Goal: Task Accomplishment & Management: Complete application form

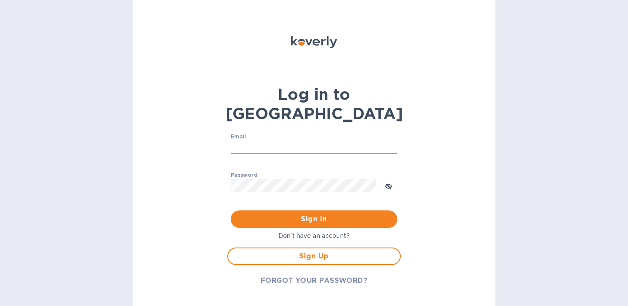
click at [304, 140] on input "Email" at bounding box center [314, 146] width 167 height 13
type input "john@foolserrandsf.com"
click at [231, 210] on button "Sign in" at bounding box center [314, 218] width 167 height 17
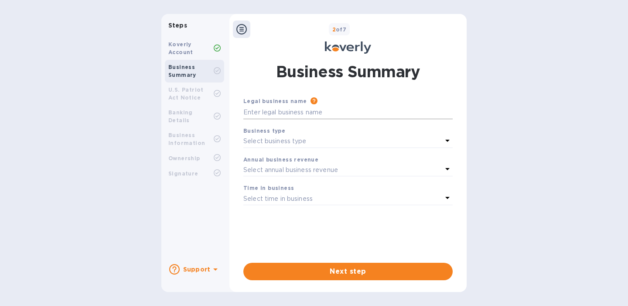
click at [291, 113] on input "text" at bounding box center [347, 112] width 209 height 13
type input "OriginalPlan"
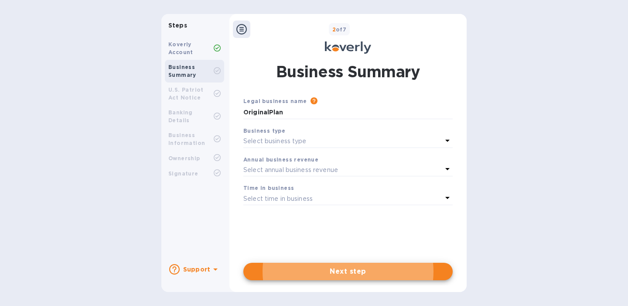
click at [336, 139] on div "Select business type" at bounding box center [342, 141] width 199 height 12
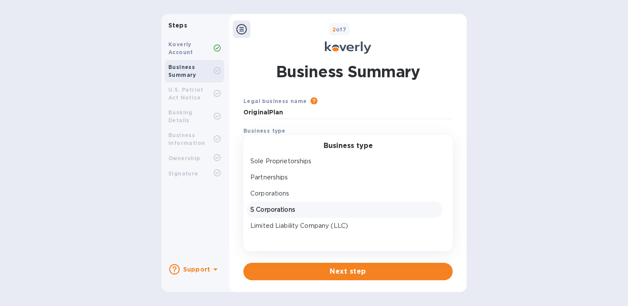
click at [287, 210] on p "S Corporations" at bounding box center [344, 209] width 188 height 9
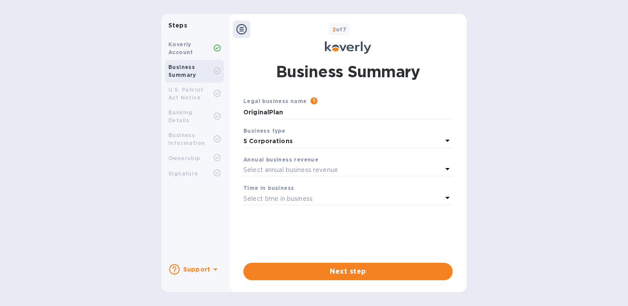
click at [293, 166] on p "Select annual business revenue" at bounding box center [290, 169] width 95 height 9
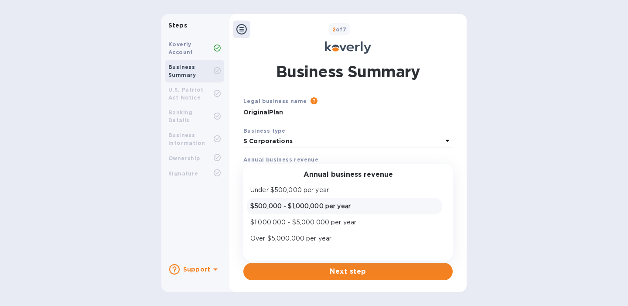
click at [305, 207] on p "$500,000 - $1,000,000 per year" at bounding box center [344, 206] width 188 height 9
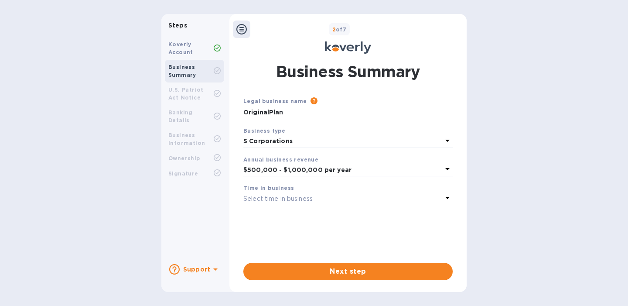
click at [303, 200] on p "Select time in business" at bounding box center [277, 198] width 69 height 9
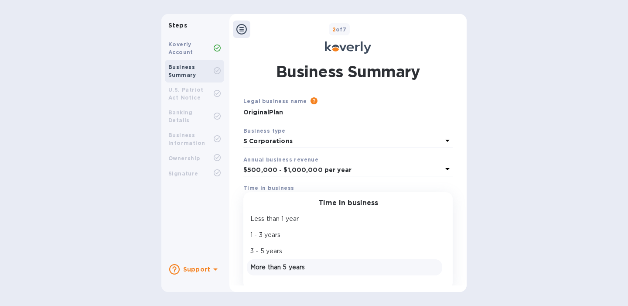
click at [277, 264] on p "More than 5 years" at bounding box center [344, 267] width 188 height 9
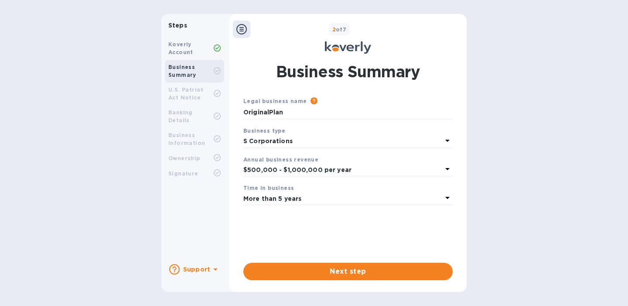
click at [327, 169] on b "$500,000 - $1,000,000 per year" at bounding box center [297, 169] width 108 height 7
click at [474, 205] on div "Steps Koverly Account Business Summary U.S. Patriot Act Notice Banking Details …" at bounding box center [314, 153] width 628 height 278
click at [368, 269] on span "Next step" at bounding box center [347, 271] width 195 height 10
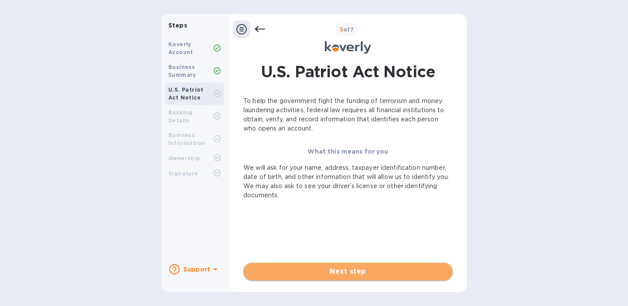
click at [363, 272] on span "Next step" at bounding box center [347, 271] width 195 height 10
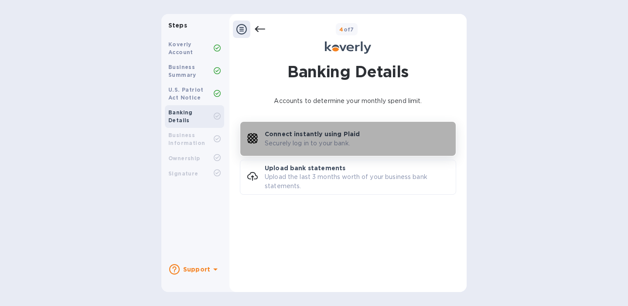
click at [312, 145] on p "Securely log in to your bank." at bounding box center [307, 143] width 85 height 9
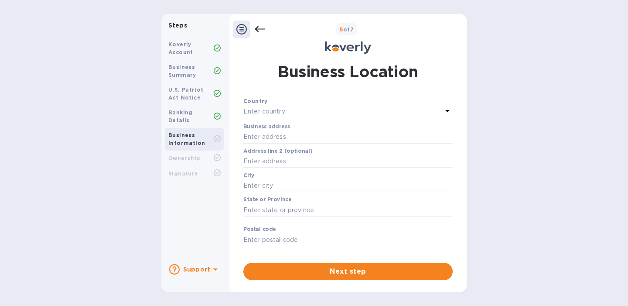
click at [271, 112] on p "Enter country" at bounding box center [264, 111] width 42 height 9
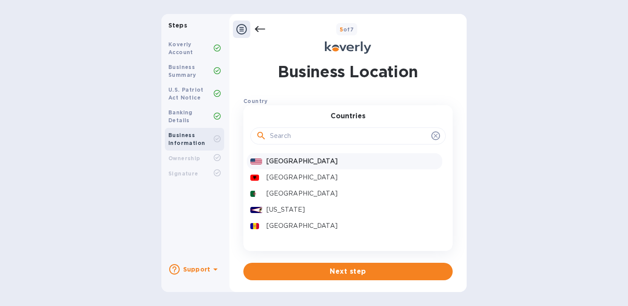
click at [292, 157] on p "United States" at bounding box center [353, 161] width 172 height 9
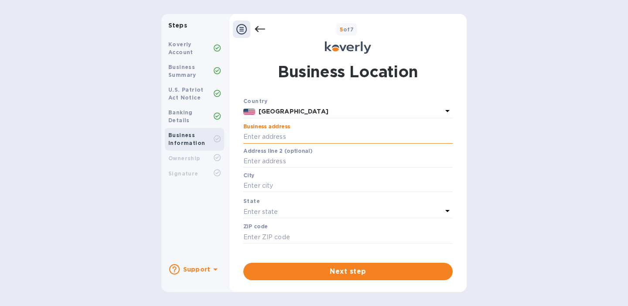
click at [289, 138] on input "text" at bounding box center [347, 136] width 209 height 13
type input "639A Divisadero St"
type input "San Francisco"
type input "94117"
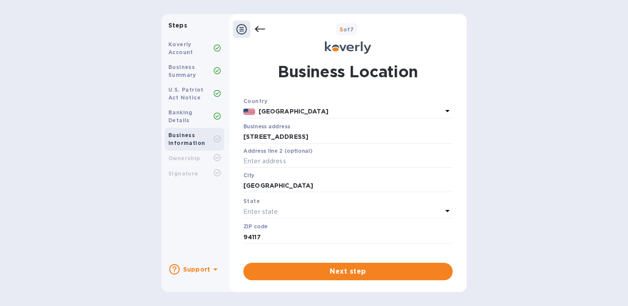
click at [305, 210] on div "Enter state" at bounding box center [342, 211] width 199 height 12
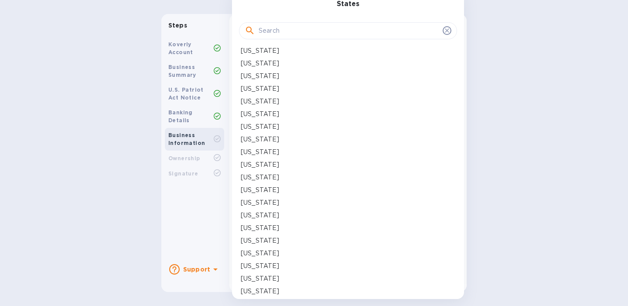
click at [261, 112] on p "California" at bounding box center [260, 113] width 38 height 9
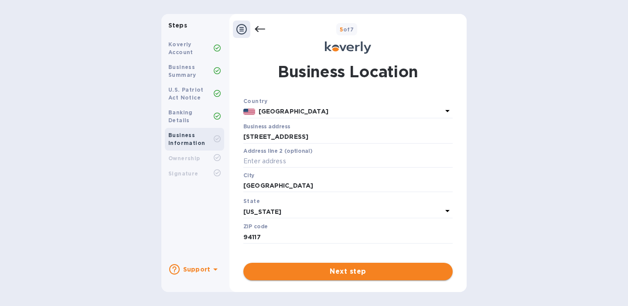
click at [363, 270] on span "Next step" at bounding box center [347, 271] width 195 height 10
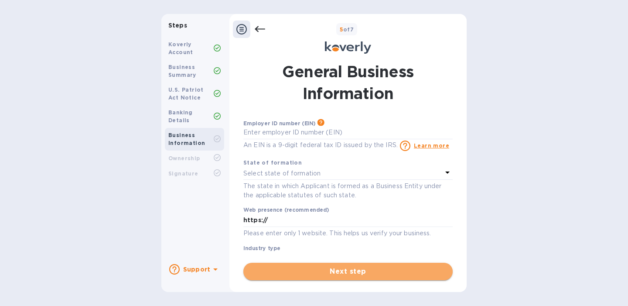
click at [347, 268] on span "Next step" at bounding box center [347, 271] width 195 height 10
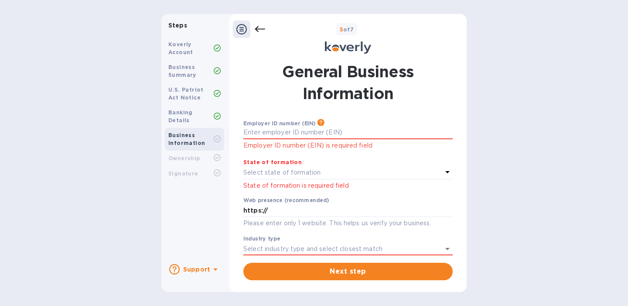
click at [304, 173] on p "Select state of formation" at bounding box center [281, 172] width 77 height 9
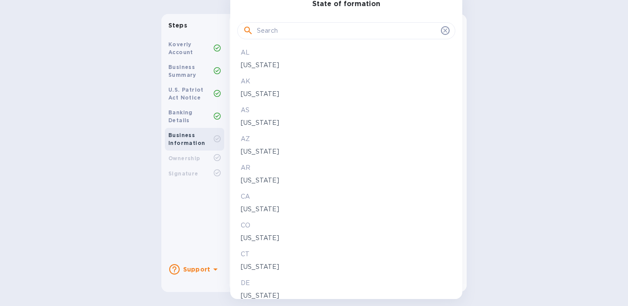
click at [260, 204] on div "California" at bounding box center [346, 209] width 215 height 13
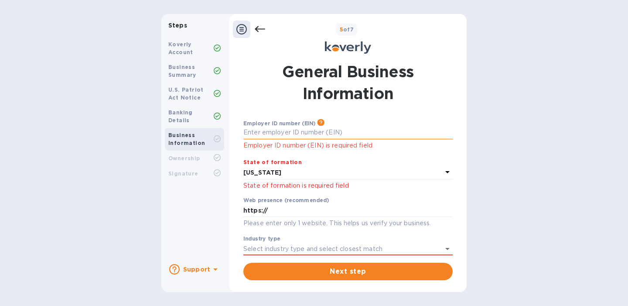
click at [285, 136] on input "text" at bounding box center [347, 132] width 209 height 13
paste input "8"
click at [282, 132] on input "text" at bounding box center [347, 132] width 209 height 13
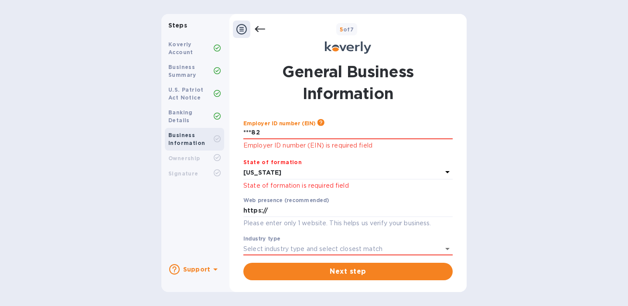
type input "***82"
type input "3"
click at [277, 135] on input "***83" at bounding box center [347, 132] width 209 height 13
type input "***83"
click at [264, 141] on p "Employer ID number (EIN) is required field" at bounding box center [347, 145] width 209 height 10
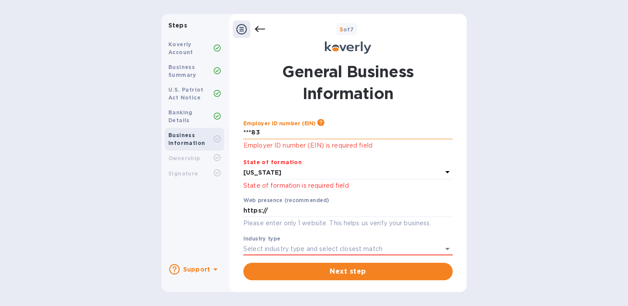
click at [263, 134] on input "***83" at bounding box center [347, 132] width 209 height 13
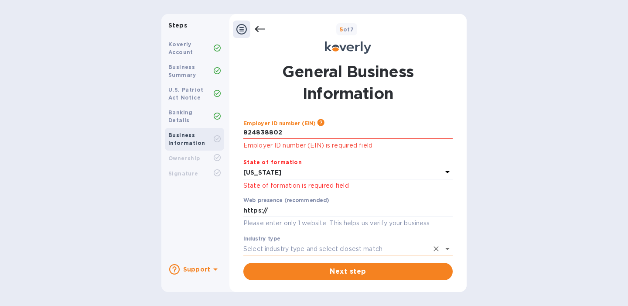
type input "***02"
click at [380, 251] on input "Industry type" at bounding box center [335, 249] width 185 height 13
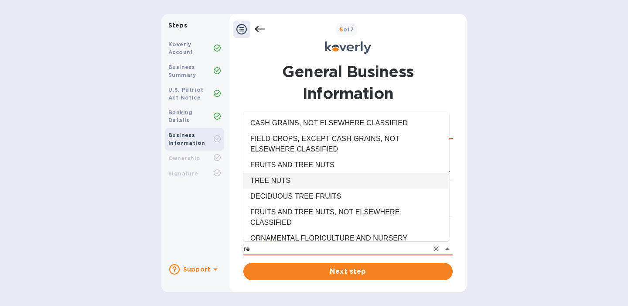
type input "r"
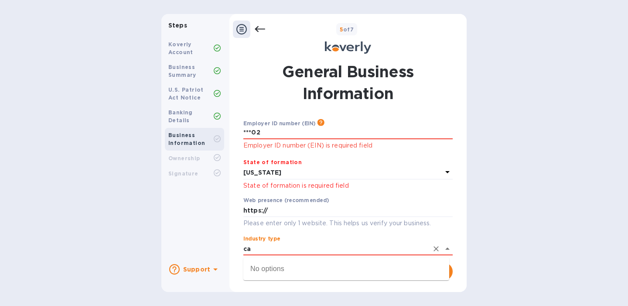
type input "c"
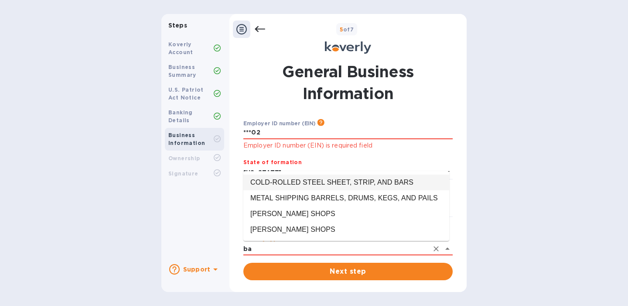
type input "b"
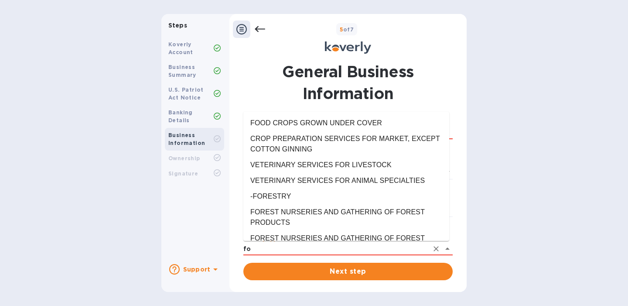
type input "f"
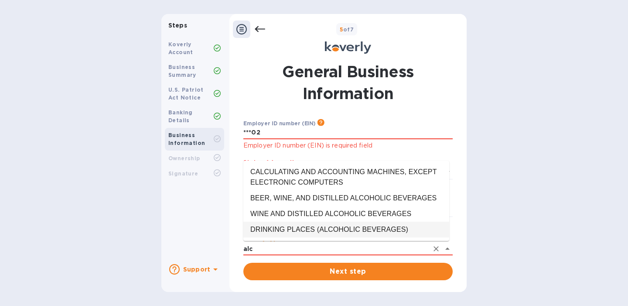
click at [359, 232] on li "DRINKING PLACES (ALCOHOLIC BEVERAGES)" at bounding box center [346, 230] width 206 height 16
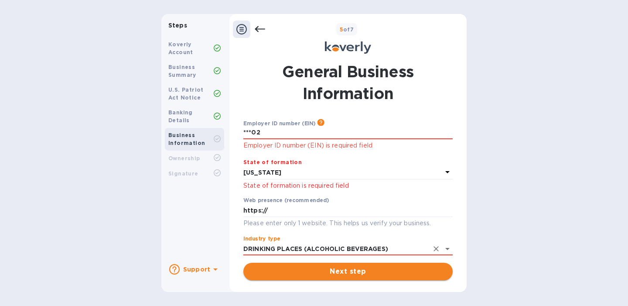
type input "DRINKING PLACES (ALCOHOLIC BEVERAGES)"
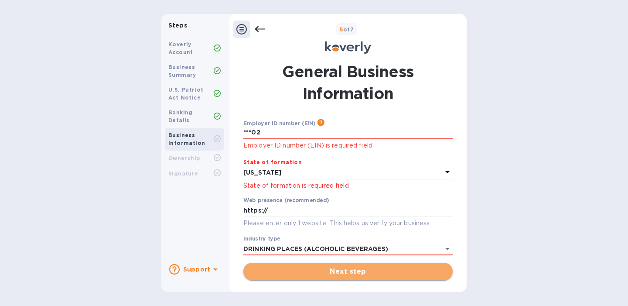
click at [362, 271] on span "Next step" at bounding box center [347, 271] width 195 height 10
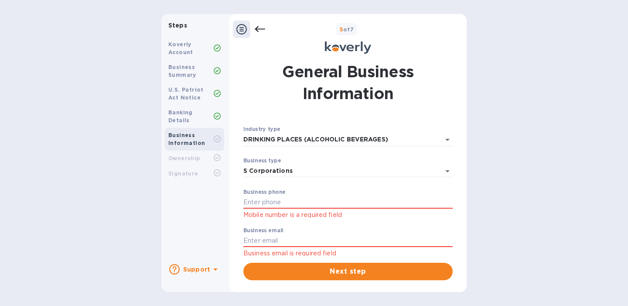
scroll to position [122, 0]
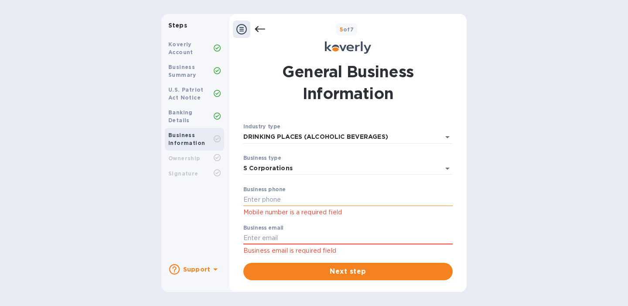
click at [279, 202] on input "text" at bounding box center [347, 199] width 209 height 13
type input "4157455928"
click at [302, 244] on div "Business email Business email is required field" at bounding box center [347, 240] width 209 height 31
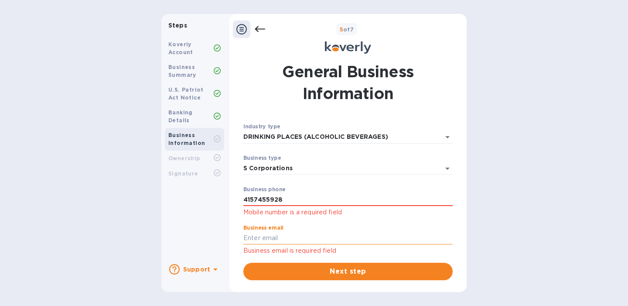
click at [302, 237] on input "text" at bounding box center [347, 238] width 209 height 13
type input "john@foolserrandsf.com"
click at [324, 270] on span "Next step" at bounding box center [347, 271] width 195 height 10
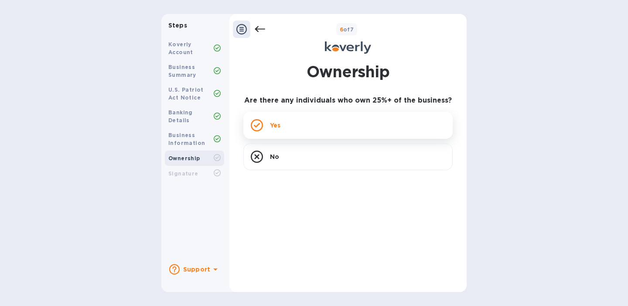
click at [264, 124] on div "Yes" at bounding box center [347, 125] width 209 height 27
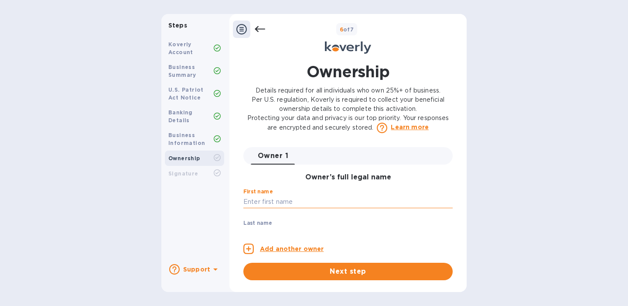
click at [291, 197] on input "text" at bounding box center [347, 201] width 209 height 13
type input "John"
type input "Dampeer"
type input "639A Divisadero St"
type input "San Francisco"
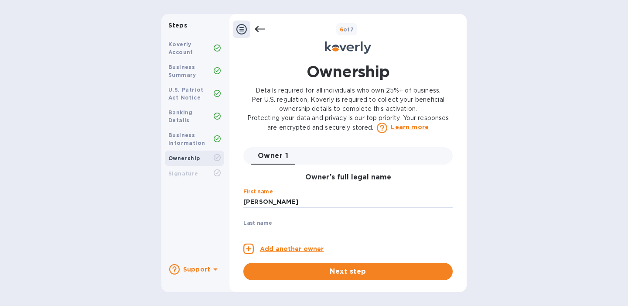
type input "United States"
type input "94117"
type input "***28"
click at [286, 223] on div "Last name Dampeer ​" at bounding box center [347, 235] width 209 height 31
click at [287, 222] on div "Last name Dampeer ​" at bounding box center [347, 235] width 209 height 31
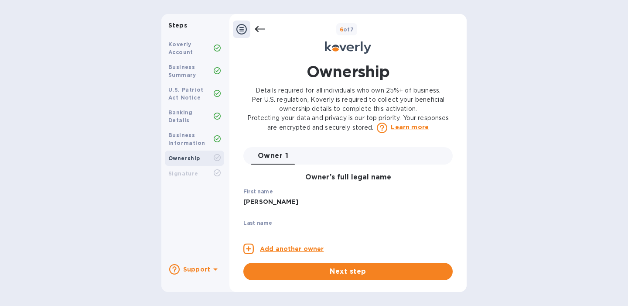
click at [256, 219] on p "​" at bounding box center [347, 214] width 209 height 10
click at [292, 198] on input "John" at bounding box center [347, 201] width 209 height 13
click at [265, 222] on label "Last name" at bounding box center [257, 222] width 29 height 5
click at [246, 218] on p "​" at bounding box center [347, 214] width 209 height 10
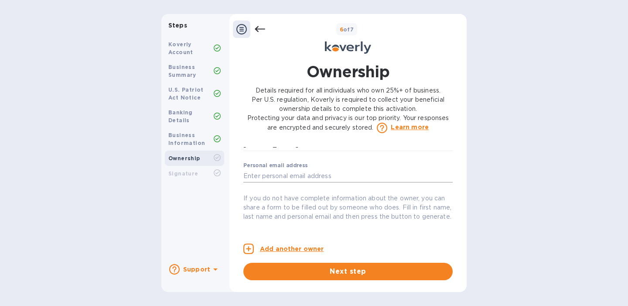
scroll to position [102, 0]
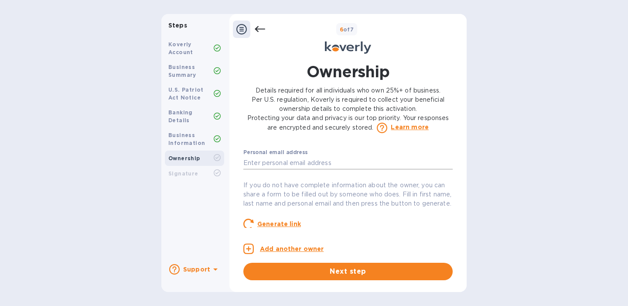
click at [297, 164] on input "text" at bounding box center [347, 162] width 209 height 13
type input "john@foolserrandsf.com"
click at [356, 271] on span "Next step" at bounding box center [347, 271] width 195 height 10
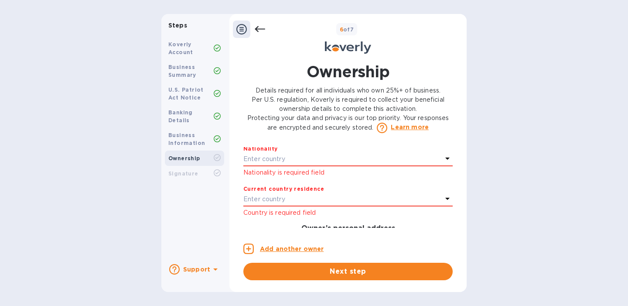
scroll to position [211, 0]
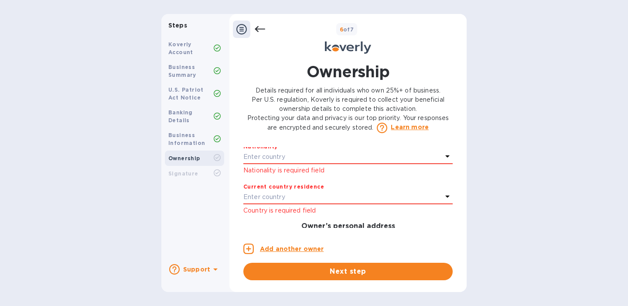
click at [275, 161] on p "Enter country" at bounding box center [264, 156] width 42 height 9
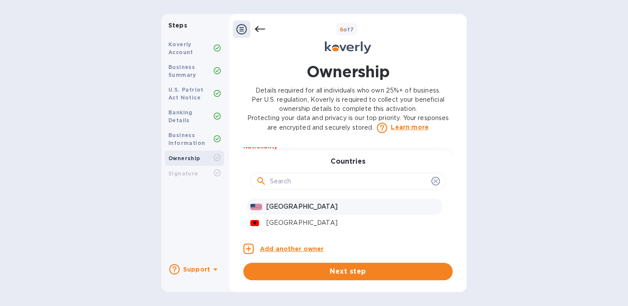
click at [277, 215] on div "United States" at bounding box center [344, 206] width 195 height 16
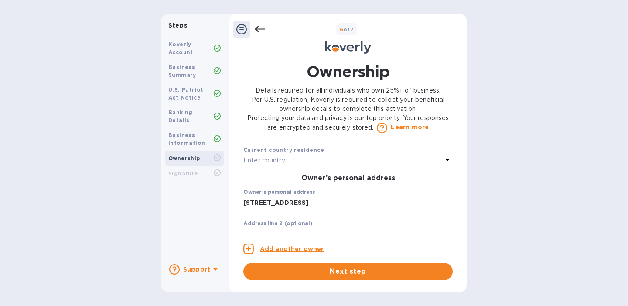
scroll to position [233, 0]
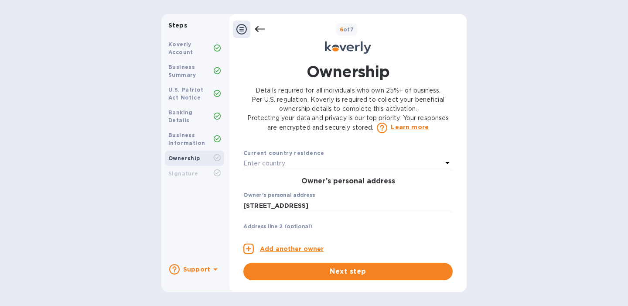
click at [272, 168] on p "Enter country" at bounding box center [264, 163] width 42 height 9
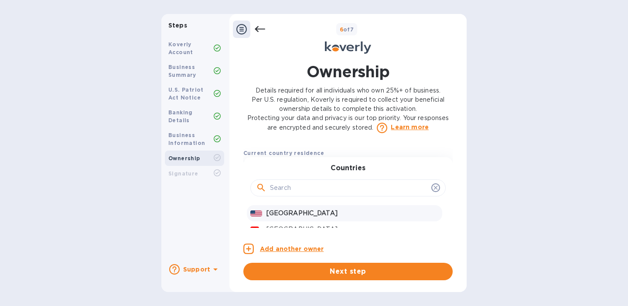
click at [280, 218] on p "United States" at bounding box center [353, 212] width 172 height 9
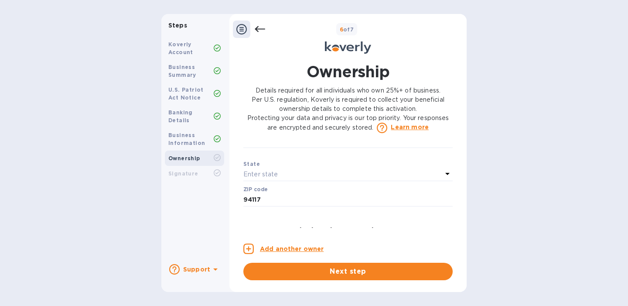
scroll to position [361, 0]
click at [276, 178] on p "Enter state" at bounding box center [260, 173] width 34 height 9
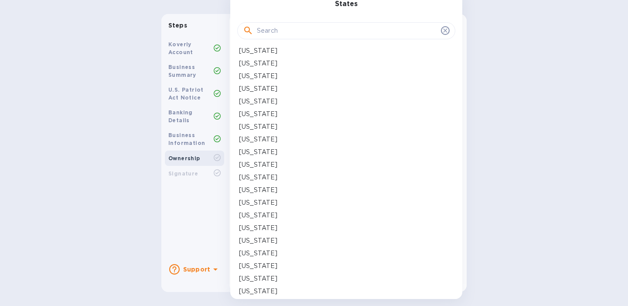
click at [264, 116] on p "California" at bounding box center [258, 113] width 38 height 9
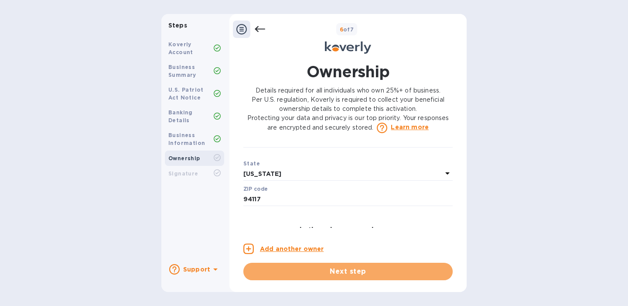
click at [350, 275] on span "Next step" at bounding box center [347, 271] width 195 height 10
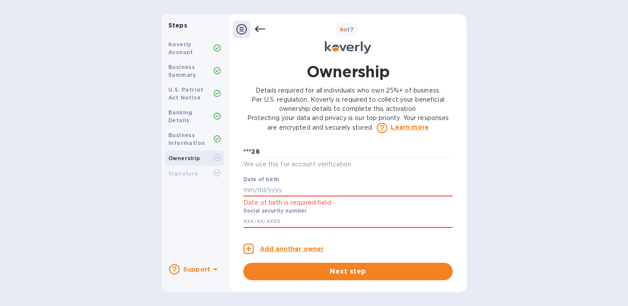
scroll to position [464, 0]
click at [286, 196] on input "text" at bounding box center [347, 189] width 209 height 13
type input "***81"
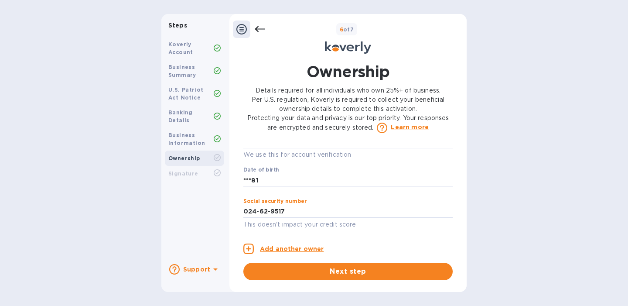
scroll to position [485, 0]
type input "***17"
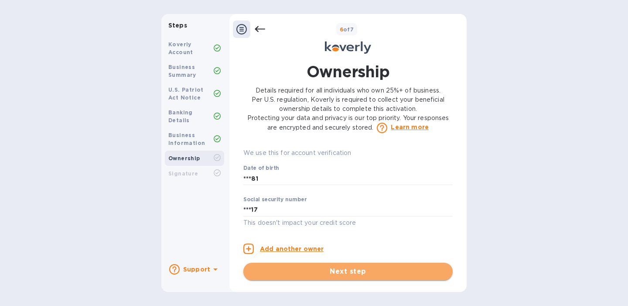
click at [328, 271] on span "Next step" at bounding box center [347, 271] width 195 height 10
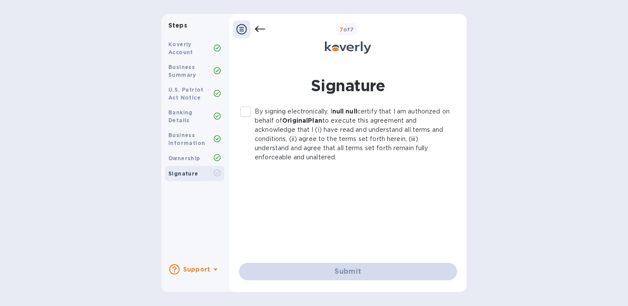
click at [244, 110] on input "By signing electronically, I null null certify that I am authorized on behalf o…" at bounding box center [245, 112] width 18 height 18
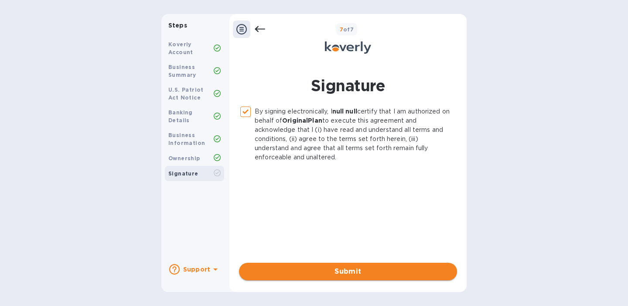
click at [368, 271] on span "Submit" at bounding box center [348, 271] width 204 height 10
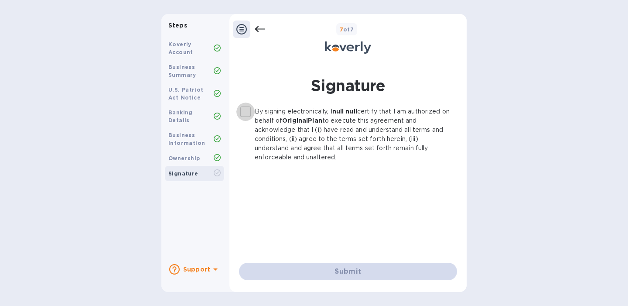
click at [247, 114] on input "By signing electronically, I null null certify that I am authorized on behalf o…" at bounding box center [245, 112] width 18 height 18
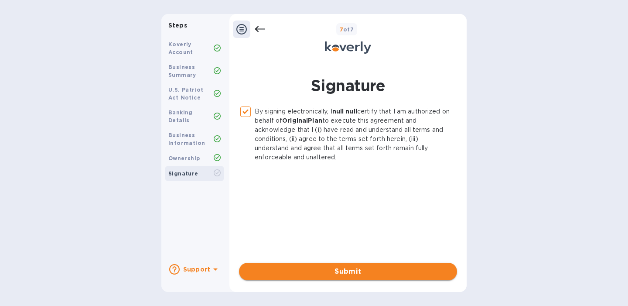
click at [352, 270] on span "Submit" at bounding box center [348, 271] width 204 height 10
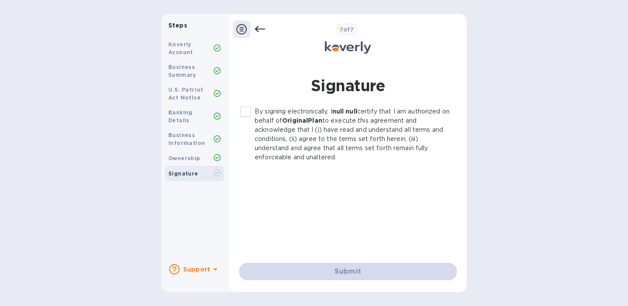
click at [244, 110] on input "By signing electronically, I null null certify that I am authorized on behalf o…" at bounding box center [245, 112] width 18 height 18
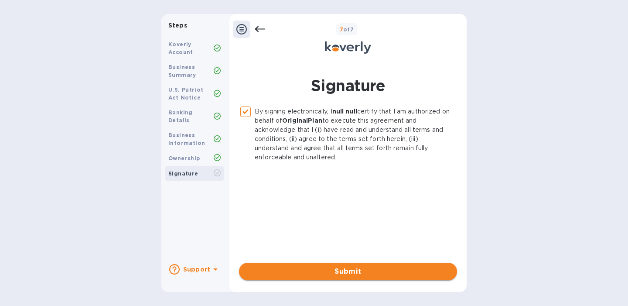
click at [366, 275] on span "Submit" at bounding box center [348, 271] width 204 height 10
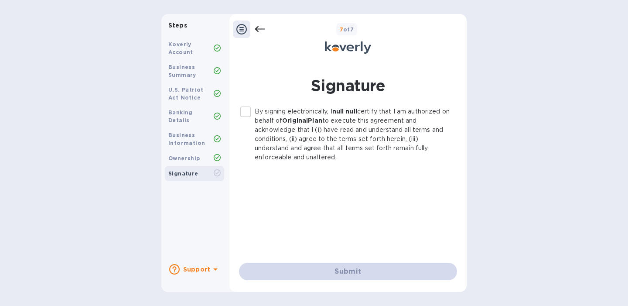
click at [216, 169] on icon at bounding box center [217, 172] width 7 height 7
click at [242, 27] on icon at bounding box center [241, 29] width 10 height 10
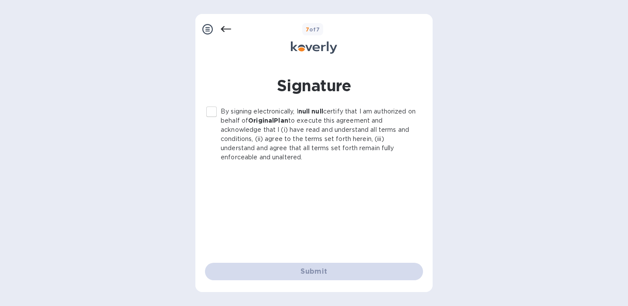
click at [214, 117] on input "By signing electronically, I null null certify that I am authorized on behalf o…" at bounding box center [211, 112] width 18 height 18
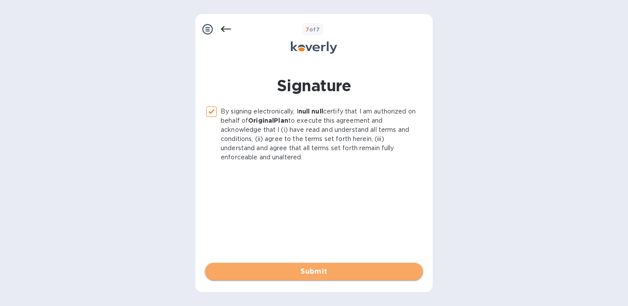
click at [327, 274] on span "Submit" at bounding box center [314, 271] width 204 height 10
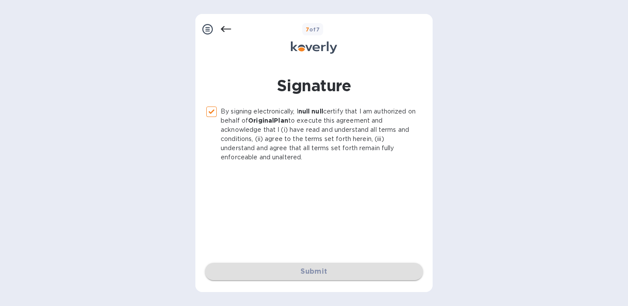
checkbox input "false"
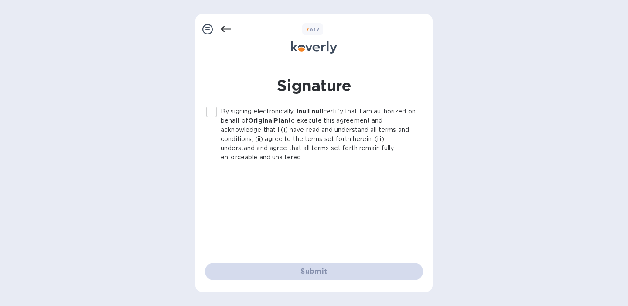
click at [307, 269] on div "Submit" at bounding box center [314, 271] width 218 height 17
click at [227, 29] on icon at bounding box center [226, 29] width 10 height 10
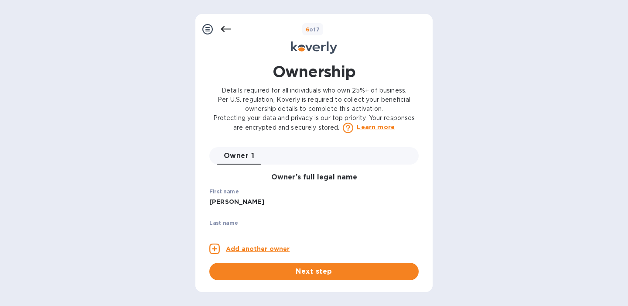
click at [202, 24] on icon at bounding box center [207, 29] width 10 height 10
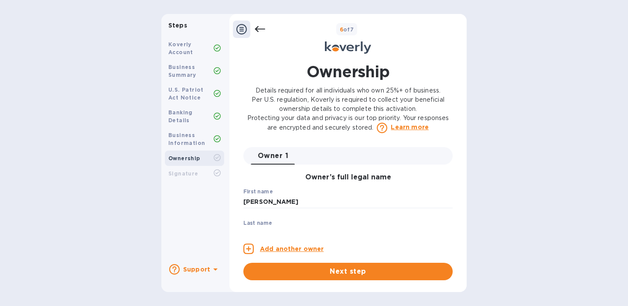
click at [201, 170] on div "Signature" at bounding box center [190, 174] width 45 height 8
click at [203, 150] on div "Ownership" at bounding box center [194, 157] width 59 height 15
click at [255, 28] on icon at bounding box center [260, 29] width 10 height 10
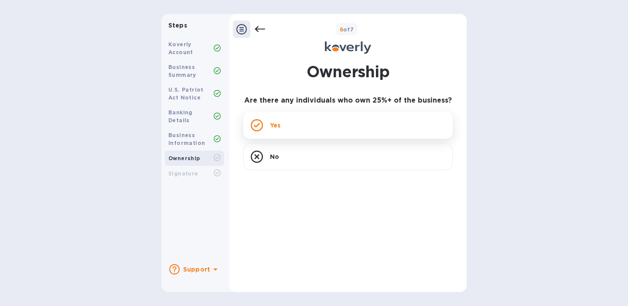
click at [288, 121] on div "Yes" at bounding box center [347, 125] width 209 height 27
click at [262, 123] on rect at bounding box center [256, 125] width 11 height 11
click at [214, 154] on icon at bounding box center [217, 157] width 7 height 7
click at [181, 155] on b "Ownership" at bounding box center [184, 158] width 32 height 7
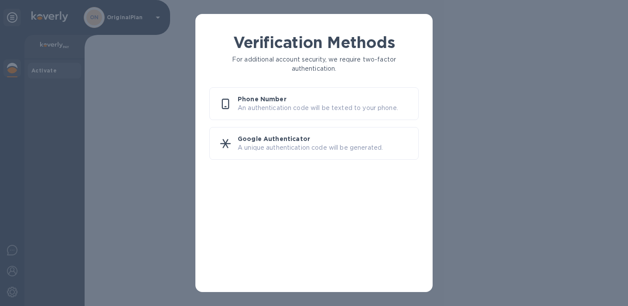
click at [266, 108] on p "An authentication code will be texted to your phone." at bounding box center [325, 107] width 174 height 9
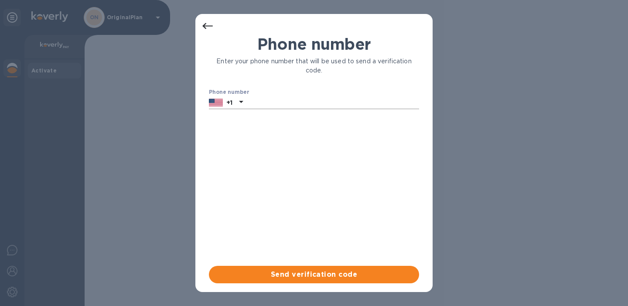
click at [259, 103] on input "text" at bounding box center [332, 102] width 173 height 13
click at [208, 26] on icon at bounding box center [207, 26] width 10 height 10
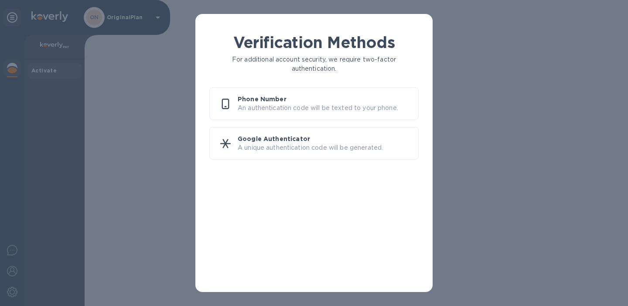
click at [265, 107] on p "An authentication code will be texted to your phone." at bounding box center [325, 107] width 174 height 9
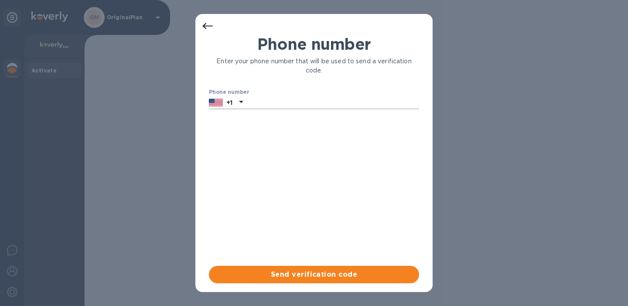
click at [263, 103] on input "text" at bounding box center [332, 102] width 173 height 13
type input "4157455928"
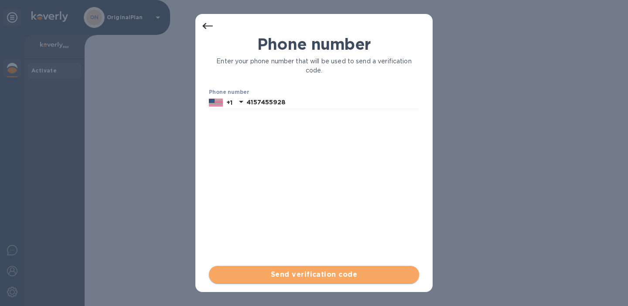
click at [311, 278] on span "Send verification code" at bounding box center [314, 274] width 196 height 10
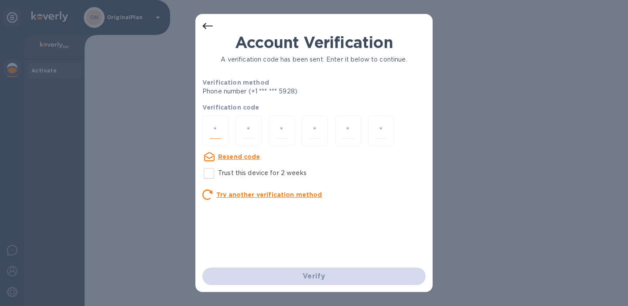
click at [212, 129] on input "number" at bounding box center [215, 131] width 11 height 16
type input "3"
type input "6"
type input "1"
type input "5"
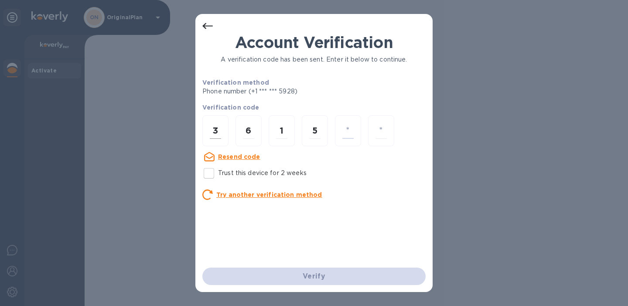
type input "8"
type input "5"
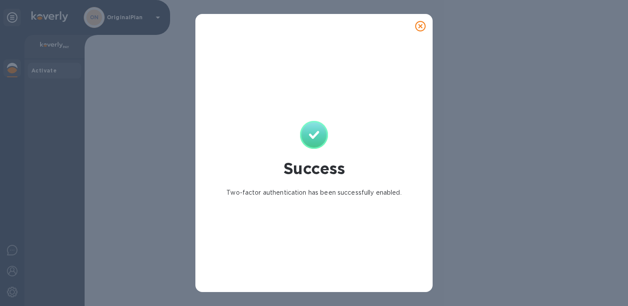
click at [421, 23] on icon at bounding box center [420, 26] width 10 height 10
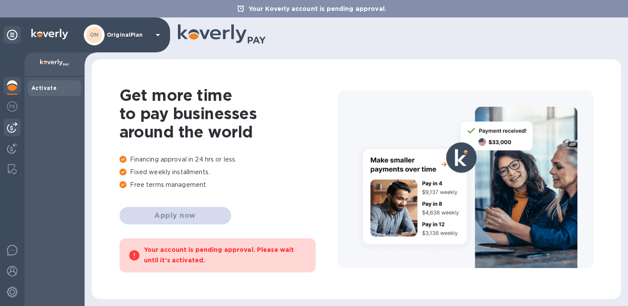
click at [13, 130] on img at bounding box center [12, 127] width 10 height 10
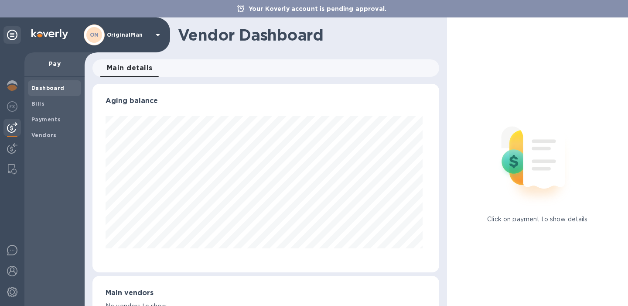
scroll to position [188, 343]
click at [54, 66] on p "Pay" at bounding box center [54, 63] width 46 height 9
click at [41, 107] on span "Bills" at bounding box center [37, 103] width 13 height 9
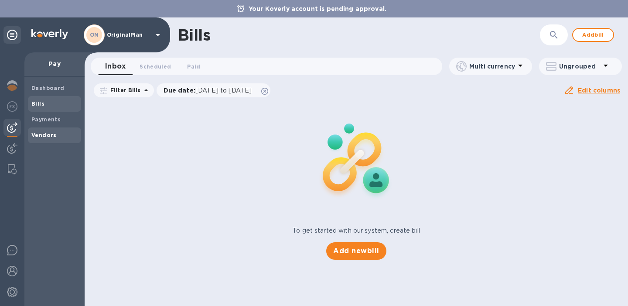
click at [42, 135] on b "Vendors" at bounding box center [43, 135] width 25 height 7
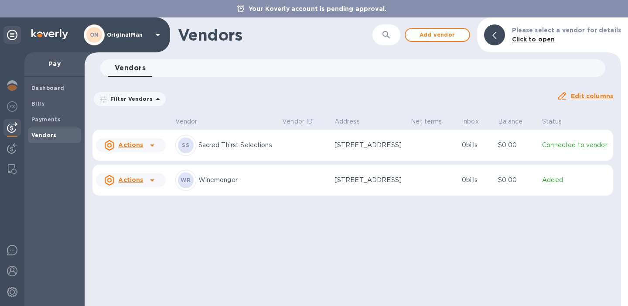
click at [142, 148] on u "Actions" at bounding box center [130, 144] width 25 height 7
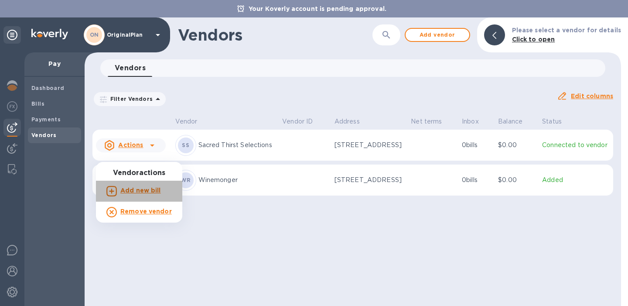
click at [144, 189] on b "Add new bill" at bounding box center [140, 190] width 41 height 7
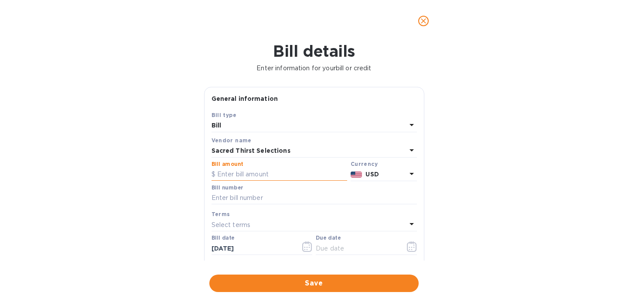
click at [277, 175] on input "text" at bounding box center [280, 174] width 136 height 13
click at [226, 174] on input "2,598.63" at bounding box center [282, 174] width 130 height 13
type input "2,498.63"
click at [279, 196] on input "text" at bounding box center [314, 197] width 205 height 13
type input "NA"
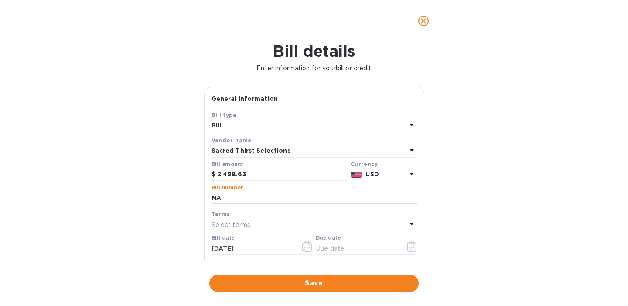
click at [247, 226] on p "Select terms" at bounding box center [231, 224] width 39 height 9
click at [455, 227] on div "Bill details Enter information for your bill or credit General information Save…" at bounding box center [314, 174] width 628 height 264
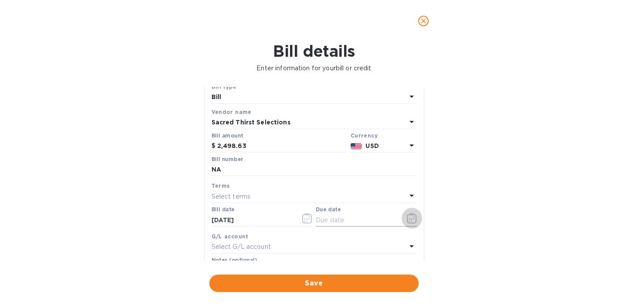
click at [411, 219] on icon "button" at bounding box center [411, 218] width 1 height 1
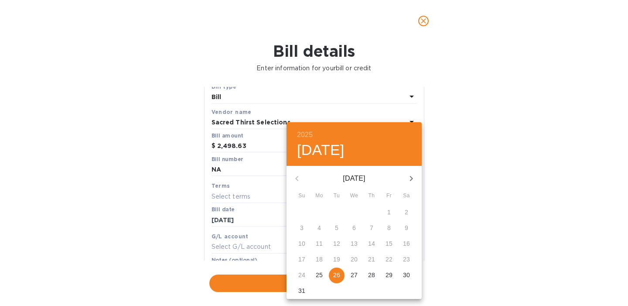
click at [338, 273] on p "26" at bounding box center [336, 274] width 7 height 9
type input "[DATE]"
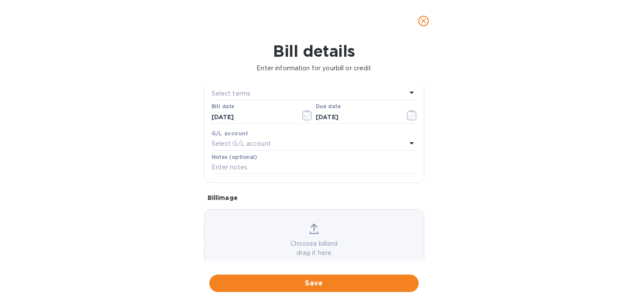
scroll to position [154, 0]
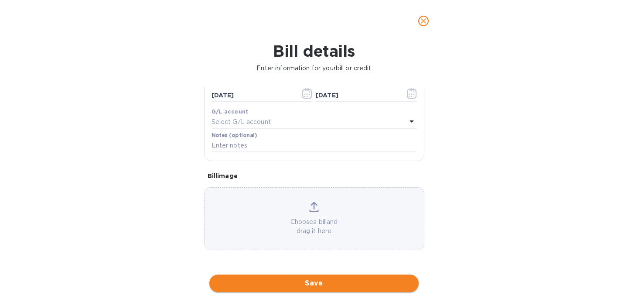
click at [320, 281] on span "Save" at bounding box center [313, 283] width 195 height 10
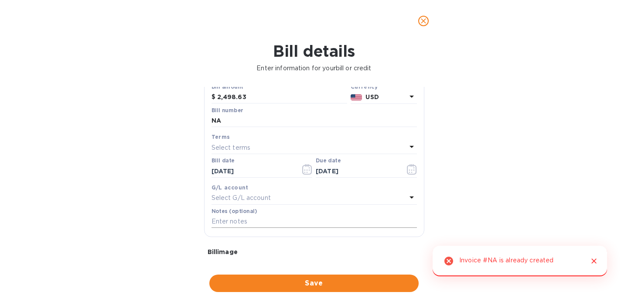
scroll to position [48, 0]
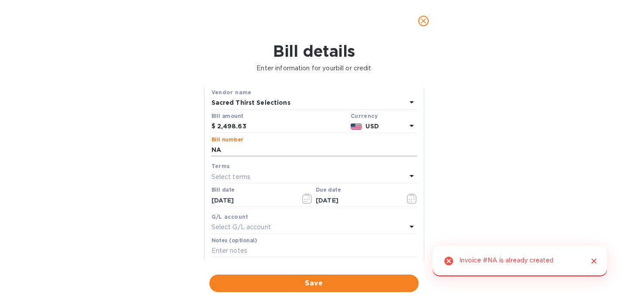
click at [232, 153] on input "NA" at bounding box center [314, 150] width 205 height 13
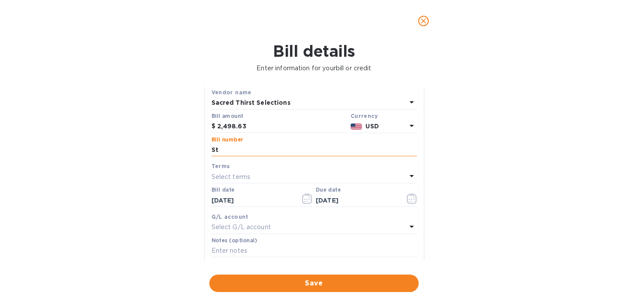
type input "S"
type input "Due"
click at [315, 281] on span "Save" at bounding box center [313, 283] width 195 height 10
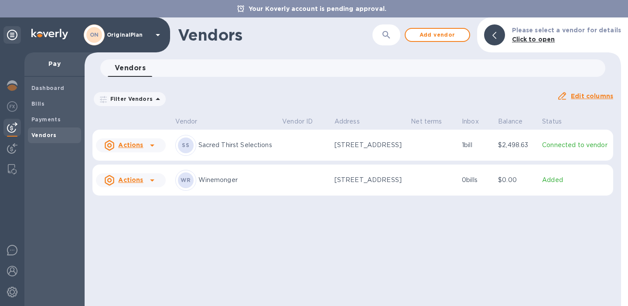
click at [145, 152] on div at bounding box center [152, 145] width 14 height 14
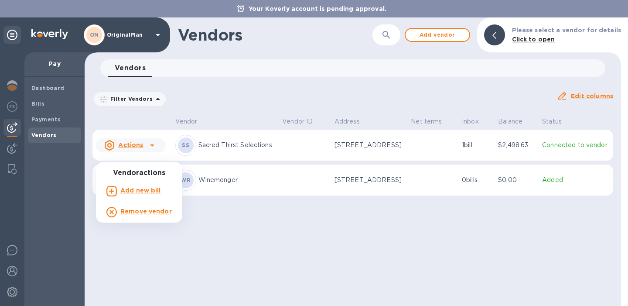
click at [239, 158] on div at bounding box center [314, 153] width 628 height 306
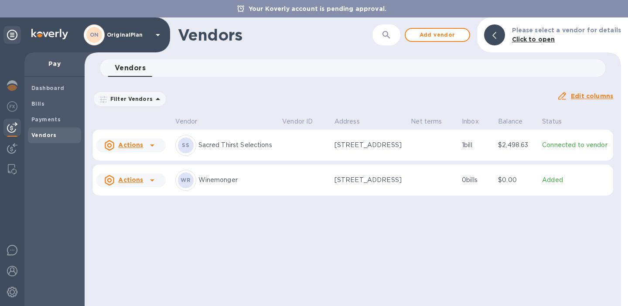
click at [513, 160] on td "$2,498.63" at bounding box center [517, 145] width 44 height 31
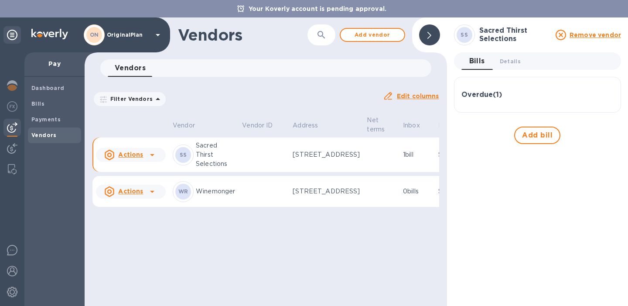
click at [363, 170] on td at bounding box center [381, 154] width 36 height 35
click at [147, 160] on icon at bounding box center [152, 155] width 10 height 10
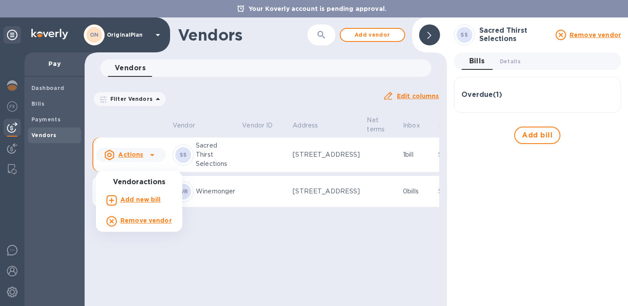
click at [205, 167] on div at bounding box center [314, 153] width 628 height 306
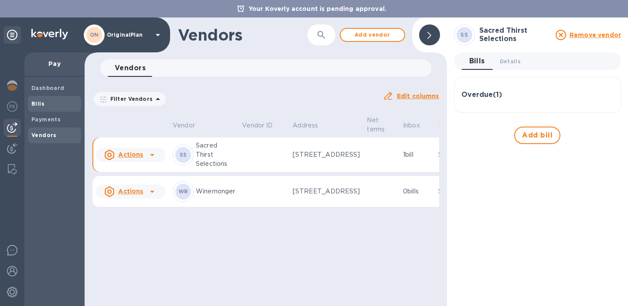
click at [39, 102] on b "Bills" at bounding box center [37, 103] width 13 height 7
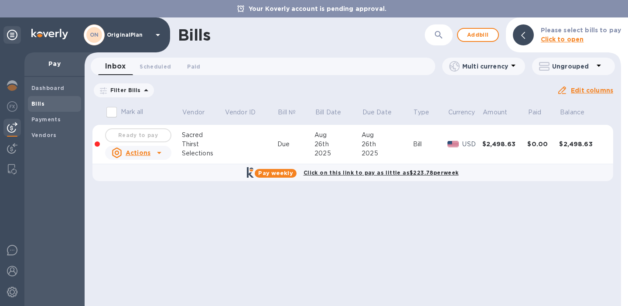
click at [502, 139] on td "$2,498.63" at bounding box center [504, 144] width 45 height 39
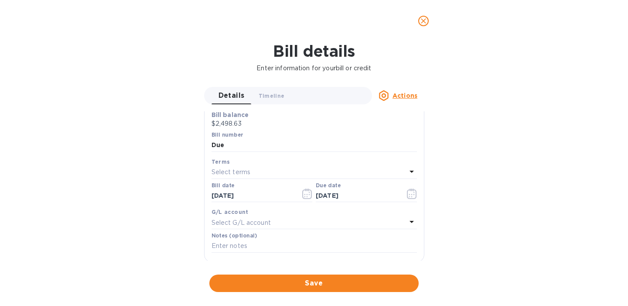
scroll to position [118, 0]
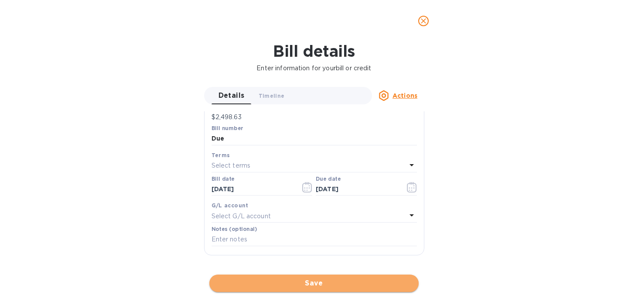
click at [314, 282] on span "Save" at bounding box center [313, 283] width 195 height 10
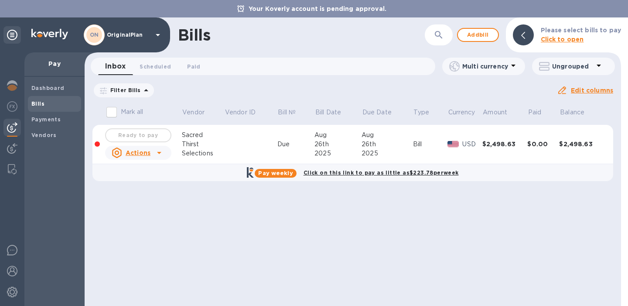
click at [107, 116] on input "Mark all" at bounding box center [112, 112] width 18 height 18
checkbox input "false"
click at [147, 137] on div "Ready to pay" at bounding box center [138, 134] width 70 height 17
click at [154, 154] on icon at bounding box center [159, 152] width 10 height 10
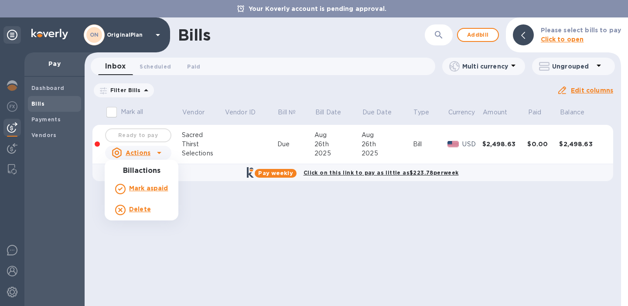
click at [482, 177] on div at bounding box center [314, 153] width 628 height 306
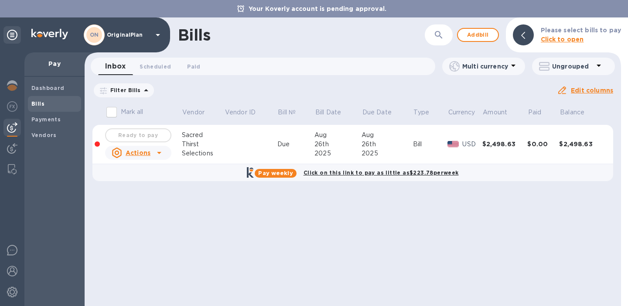
click at [554, 39] on b "Click to open" at bounding box center [562, 39] width 43 height 7
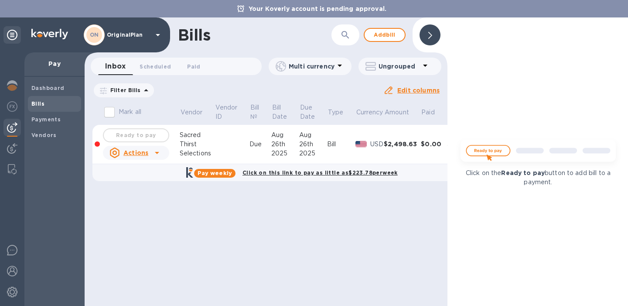
click at [148, 137] on div "Ready to pay" at bounding box center [136, 134] width 70 height 17
click at [132, 153] on u "Actions" at bounding box center [135, 152] width 25 height 7
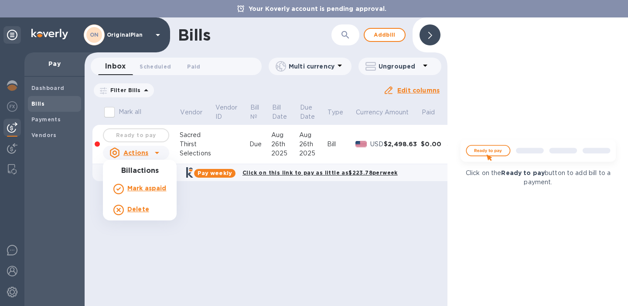
click at [86, 145] on div at bounding box center [314, 153] width 628 height 306
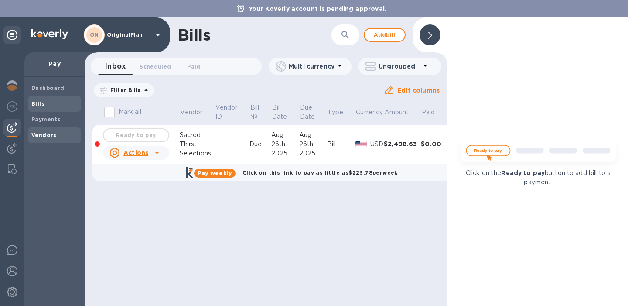
click at [45, 137] on b "Vendors" at bounding box center [43, 135] width 25 height 7
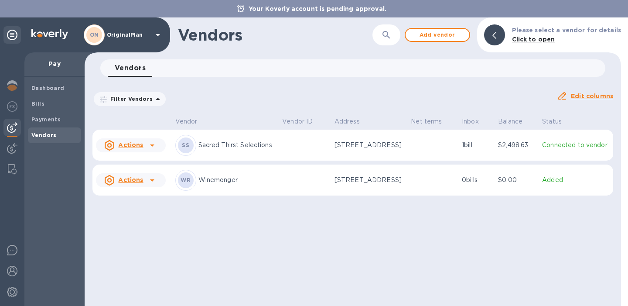
click at [552, 150] on p "Connected to vendor" at bounding box center [576, 144] width 68 height 9
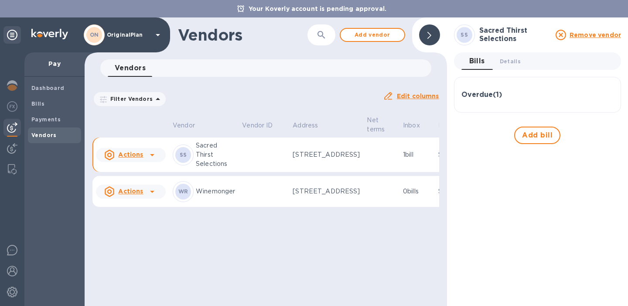
click at [498, 92] on h3 "Overdue ( 1 )" at bounding box center [481, 95] width 41 height 8
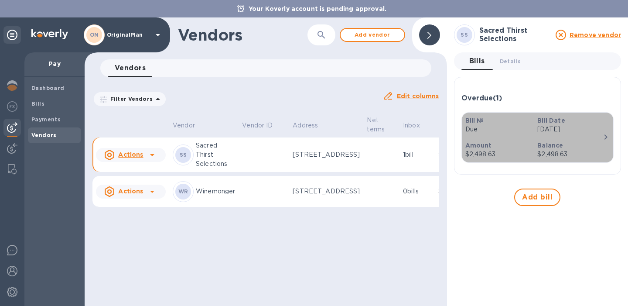
click at [576, 148] on p "Balance" at bounding box center [569, 145] width 65 height 9
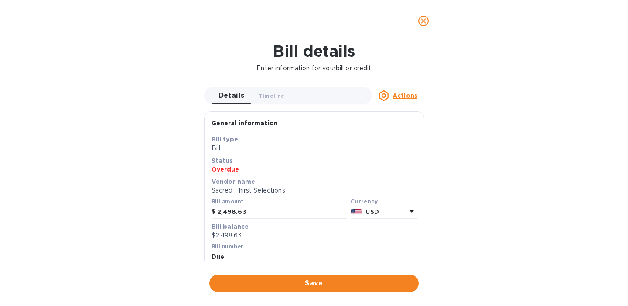
click at [227, 170] on p "Overdue" at bounding box center [314, 169] width 205 height 9
click at [398, 92] on u "Actions" at bounding box center [405, 95] width 25 height 7
click at [304, 154] on div at bounding box center [314, 153] width 628 height 306
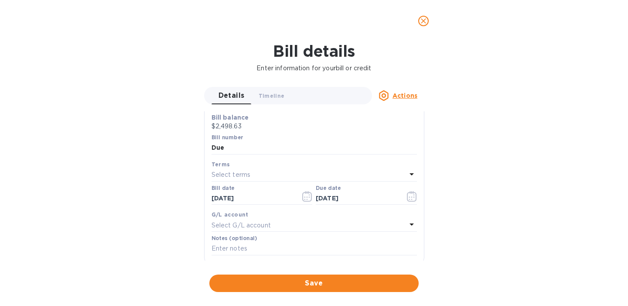
scroll to position [112, 0]
click at [235, 174] on p "Select terms" at bounding box center [231, 171] width 39 height 9
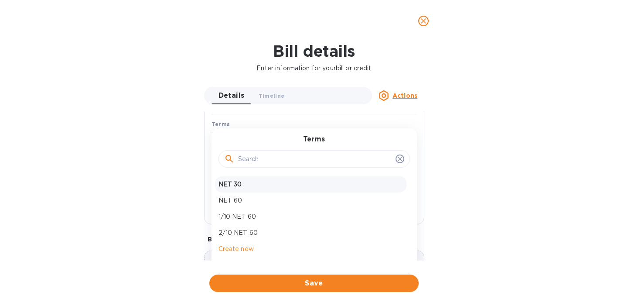
scroll to position [137, 0]
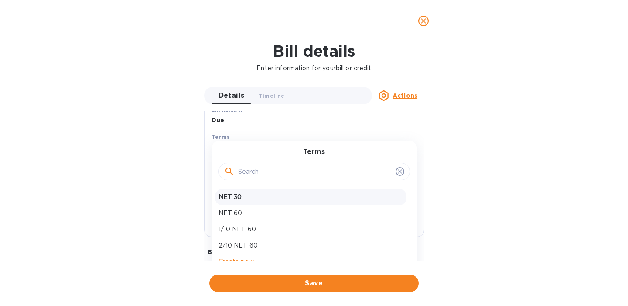
click at [242, 201] on p "NET 30" at bounding box center [311, 196] width 185 height 9
type input "[DATE]"
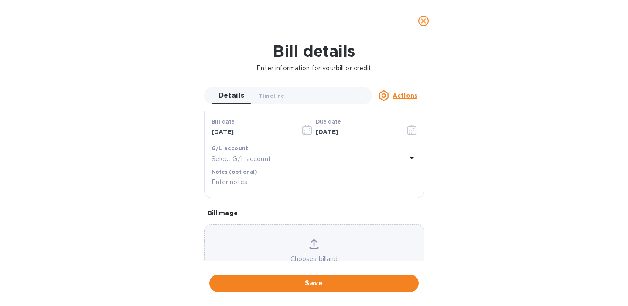
scroll to position [202, 0]
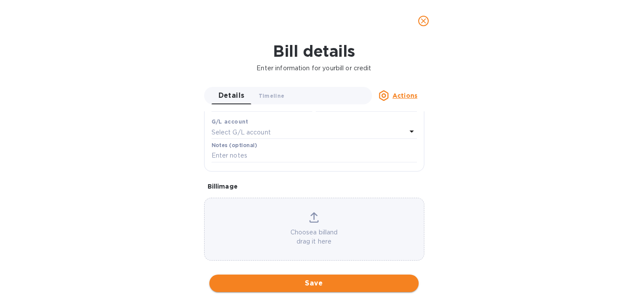
click at [318, 284] on span "Save" at bounding box center [313, 283] width 195 height 10
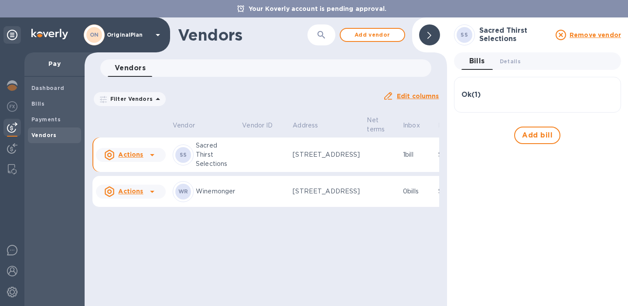
click at [251, 172] on td at bounding box center [264, 154] width 51 height 35
click at [467, 95] on h3 "Ok ( 1 )" at bounding box center [470, 95] width 19 height 8
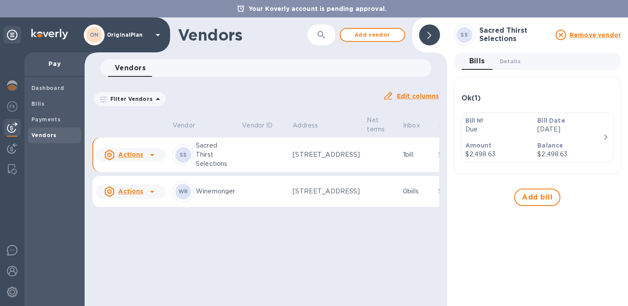
click at [521, 137] on div "Amount $2,498.63" at bounding box center [498, 149] width 72 height 25
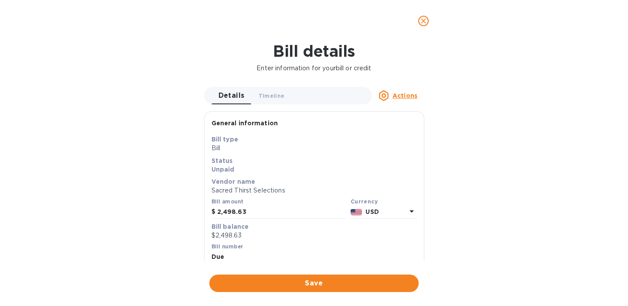
click at [422, 21] on icon "close" at bounding box center [423, 21] width 9 height 9
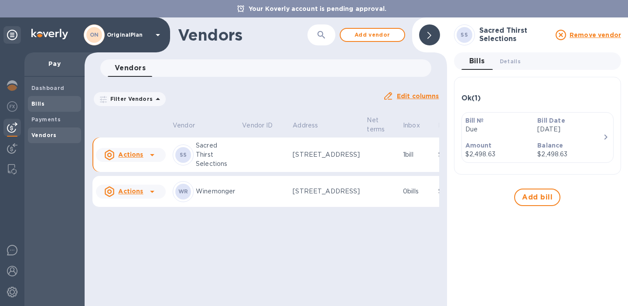
click at [51, 103] on span "Bills" at bounding box center [54, 103] width 46 height 9
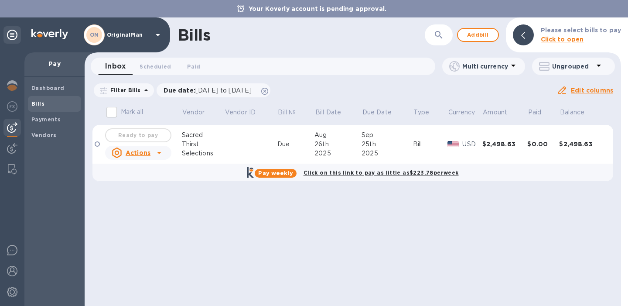
click at [226, 145] on td at bounding box center [250, 144] width 53 height 39
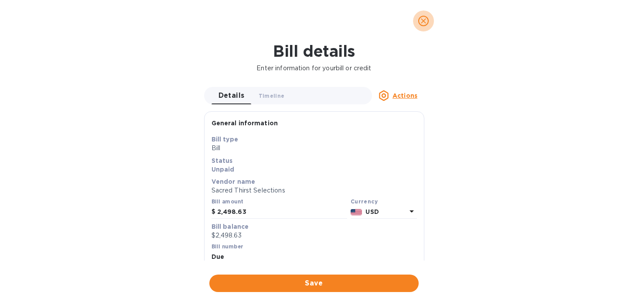
click at [425, 22] on icon "close" at bounding box center [423, 21] width 9 height 9
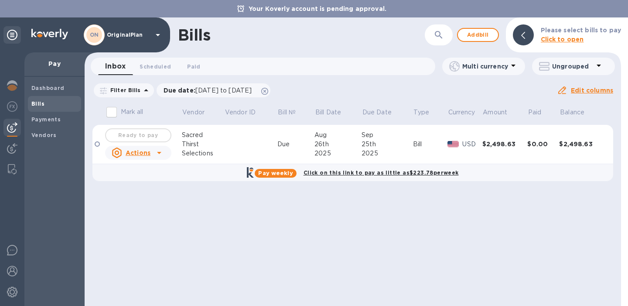
click at [128, 140] on div "Ready to pay" at bounding box center [138, 134] width 70 height 17
click at [141, 88] on icon at bounding box center [146, 90] width 10 height 10
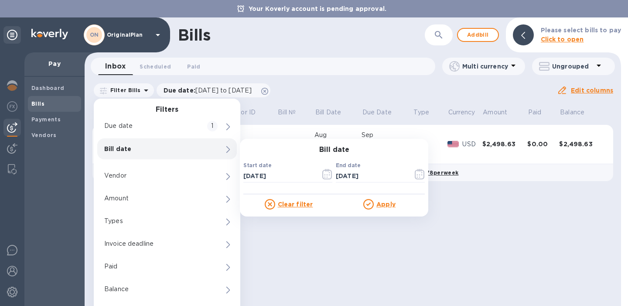
click at [387, 49] on div "Bills ​ Add bill Please select bills to pay Click to open" at bounding box center [353, 34] width 537 height 35
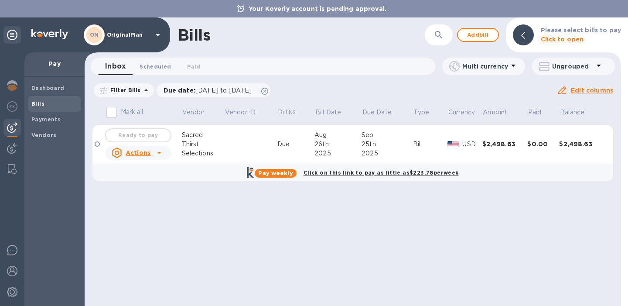
click at [141, 67] on span "Scheduled 0" at bounding box center [155, 66] width 31 height 9
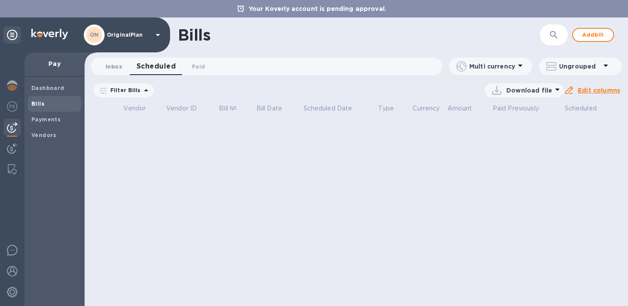
click at [119, 66] on span "Inbox 0" at bounding box center [114, 66] width 17 height 9
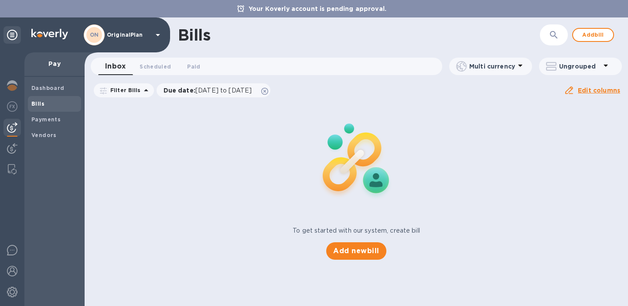
click at [58, 66] on p "Pay" at bounding box center [54, 63] width 46 height 9
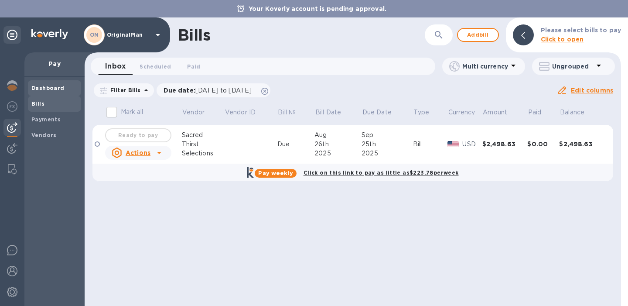
click at [48, 85] on b "Dashboard" at bounding box center [47, 88] width 33 height 7
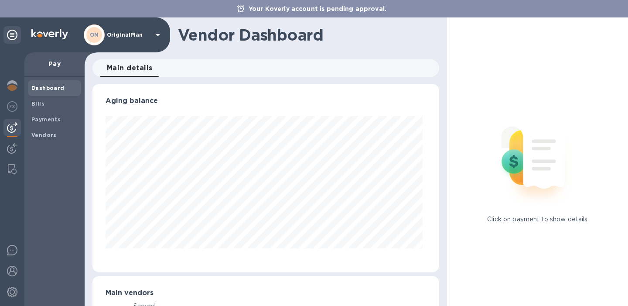
scroll to position [188, 343]
click at [46, 102] on span "Bills" at bounding box center [54, 103] width 46 height 9
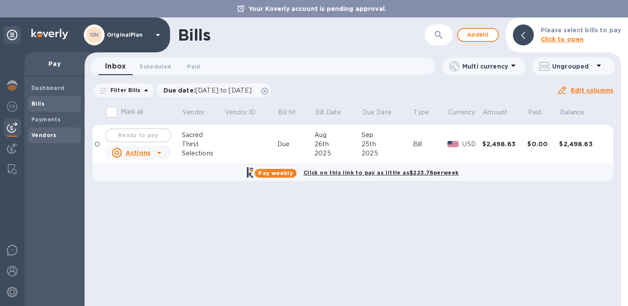
click at [45, 132] on b "Vendors" at bounding box center [43, 135] width 25 height 7
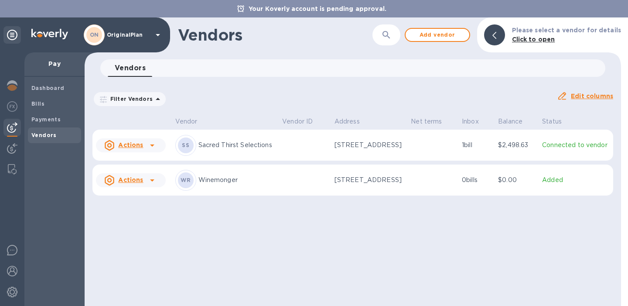
click at [208, 150] on p "Sacred Thirst Selections" at bounding box center [236, 144] width 77 height 9
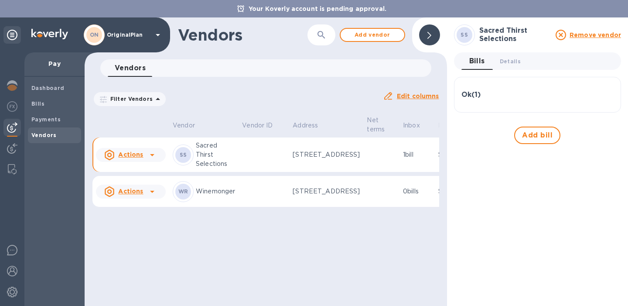
click at [368, 172] on td at bounding box center [381, 154] width 36 height 35
click at [15, 87] on img at bounding box center [12, 85] width 10 height 10
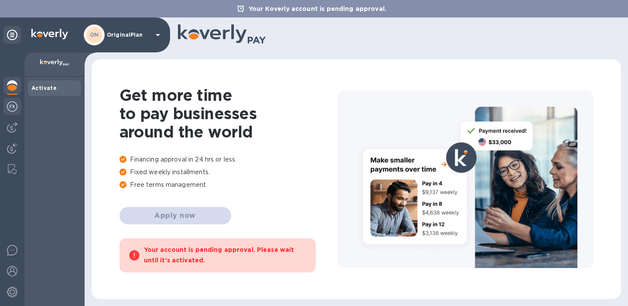
click at [12, 106] on img at bounding box center [12, 106] width 10 height 10
